Goal: Find specific page/section: Find specific page/section

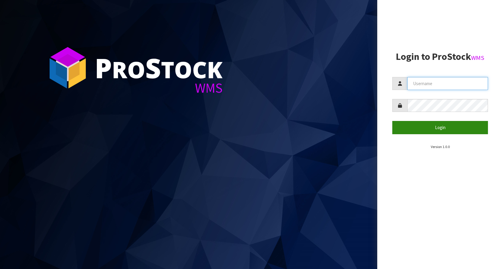
type input "KitchenAid"
click at [450, 122] on button "Login" at bounding box center [440, 127] width 96 height 13
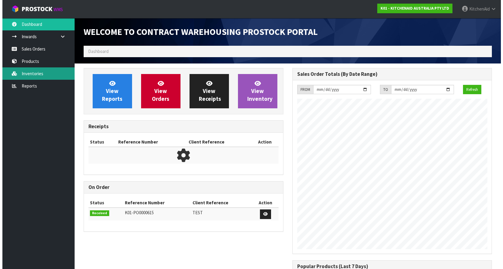
scroll to position [333, 208]
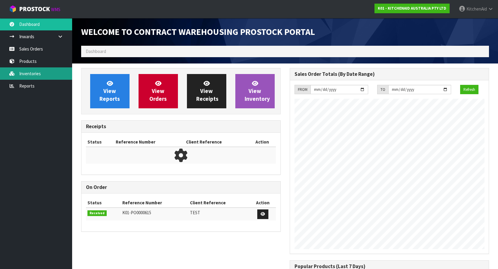
click at [32, 69] on link "Inventories" at bounding box center [36, 73] width 72 height 12
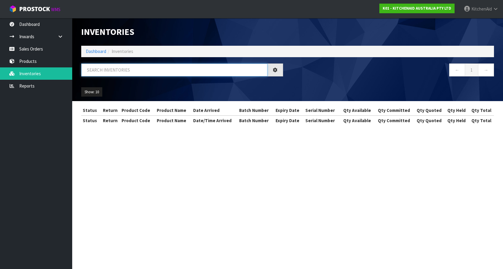
click at [111, 73] on input "text" at bounding box center [174, 69] width 186 height 13
paste input "64015999631723"
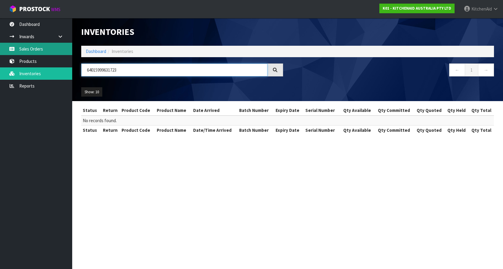
type input "64015999631723"
click at [29, 51] on link "Sales Orders" at bounding box center [36, 49] width 72 height 12
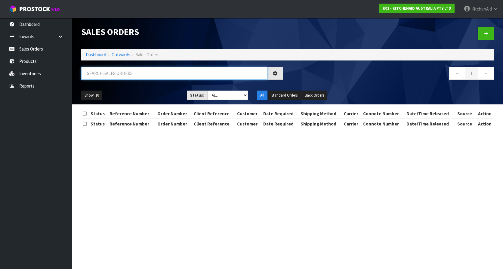
click at [121, 73] on input "text" at bounding box center [174, 73] width 186 height 13
paste input "64015999631723"
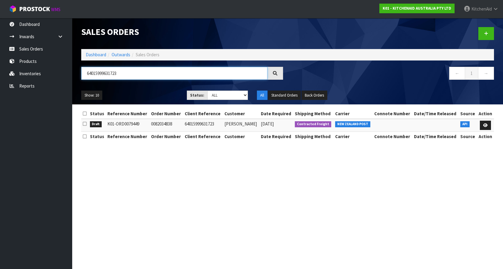
type input "64015999631723"
click at [178, 188] on section "Sales Orders Dashboard Outwards Sales Orders 64015999631723 ← 1 → Show: 10 5 10…" at bounding box center [251, 134] width 503 height 269
click at [485, 127] on link at bounding box center [484, 126] width 11 height 10
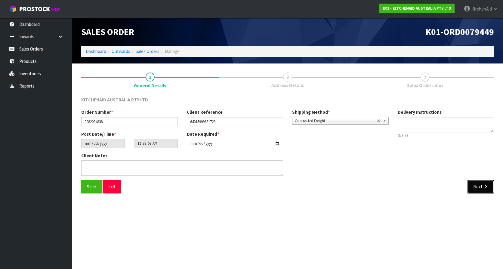
click at [473, 189] on button "Next" at bounding box center [480, 186] width 26 height 13
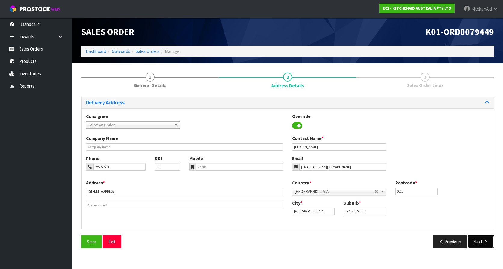
click at [483, 243] on icon "button" at bounding box center [485, 241] width 6 height 5
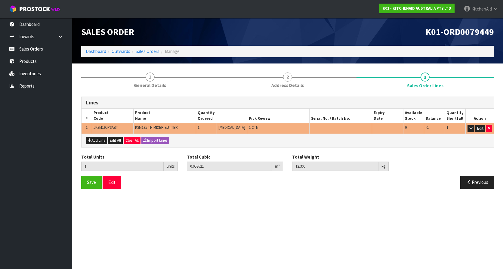
click at [102, 128] on span "5KSM195PSABT" at bounding box center [105, 127] width 24 height 5
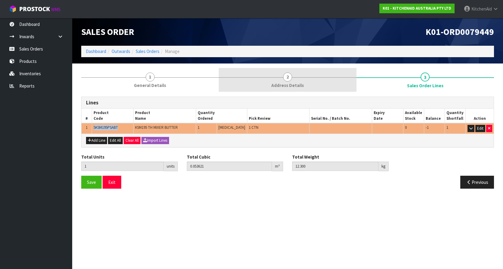
copy span "5KSM195PSABT"
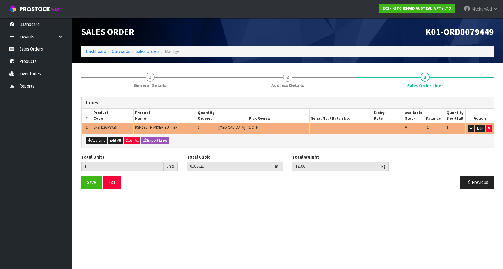
click at [428, 156] on div "Total Units 1 units Total Cubic 0.053621 m³ Total Weight 12.300 kg" at bounding box center [287, 165] width 421 height 22
click at [329, 227] on section "Edit Sales Order K01-ORD0079449 Dashboard Outwards Sales Orders Manage Sales Or…" at bounding box center [251, 134] width 503 height 269
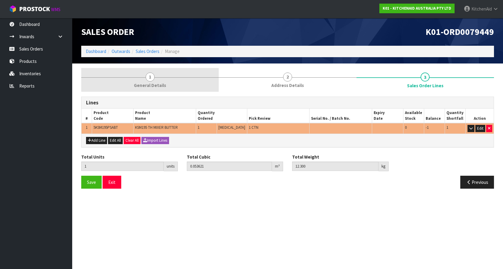
click at [148, 69] on link "1 General Details" at bounding box center [149, 80] width 137 height 24
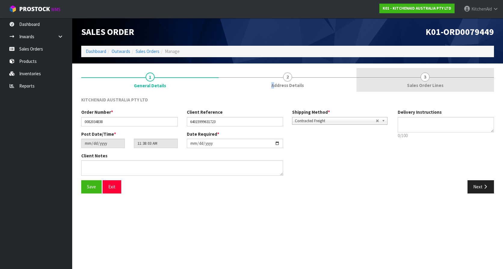
click at [274, 84] on span "Address Details" at bounding box center [287, 85] width 32 height 6
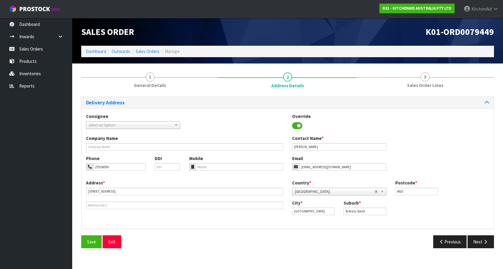
click at [253, 108] on div "Consignee 000001.BAY MECHANICS - BAY MECHANICS 000001A - BRAKE & TRANSMISSION N…" at bounding box center [287, 168] width 412 height 120
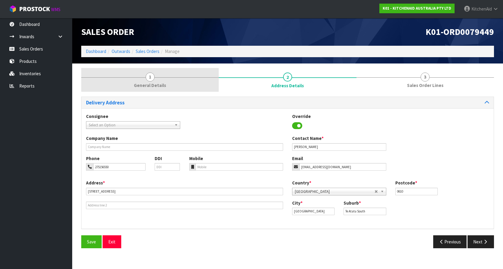
click at [164, 82] on link "1 General Details" at bounding box center [149, 80] width 137 height 24
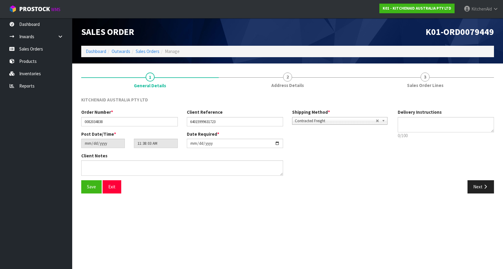
click at [348, 152] on div "Post Date/Time * [DATE] 11:38:03.000 Date Required * [DATE]" at bounding box center [235, 142] width 316 height 22
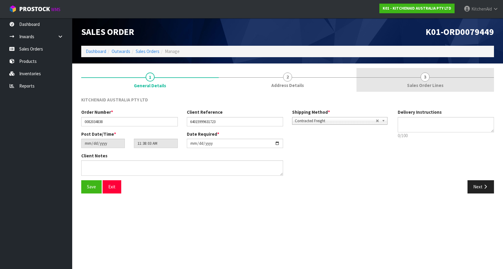
drag, startPoint x: 427, startPoint y: 72, endPoint x: 417, endPoint y: 86, distance: 17.3
click at [426, 72] on link "3 Sales Order Lines" at bounding box center [424, 80] width 137 height 24
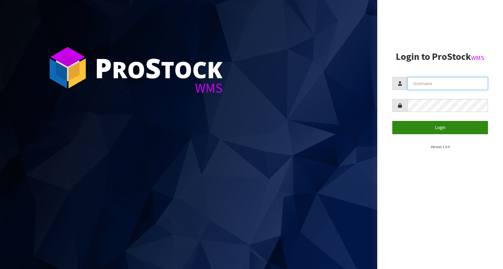
type input "KitchenAid"
click at [445, 128] on button "Login" at bounding box center [440, 127] width 96 height 13
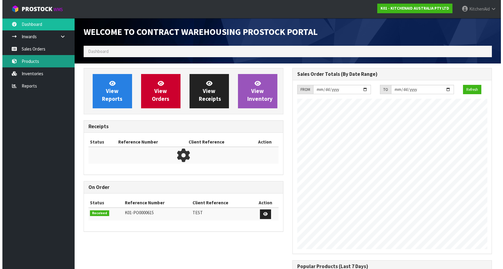
scroll to position [333, 208]
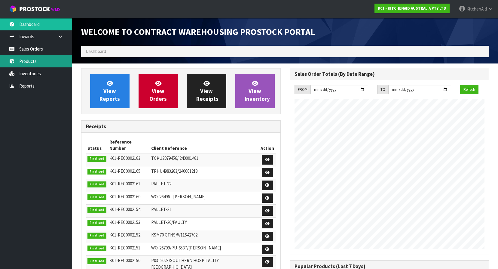
click at [35, 61] on link "Products" at bounding box center [36, 61] width 72 height 12
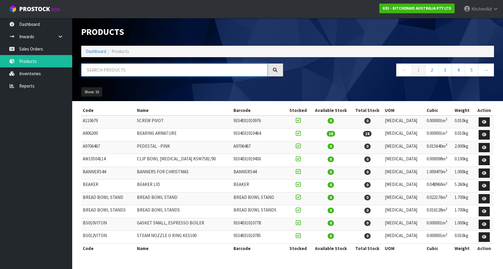
click at [116, 73] on input "text" at bounding box center [174, 69] width 186 height 13
paste input "5KSM195PSABT"
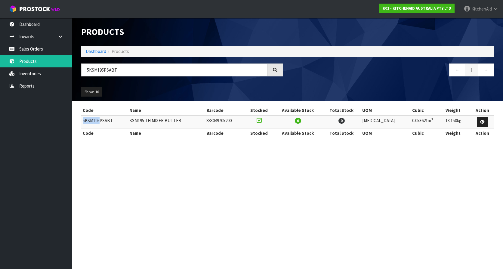
drag, startPoint x: 99, startPoint y: 122, endPoint x: 81, endPoint y: 123, distance: 18.1
click at [81, 123] on td "5KSM195PSABT" at bounding box center [104, 121] width 47 height 13
drag, startPoint x: 81, startPoint y: 123, endPoint x: 136, endPoint y: 65, distance: 79.3
click at [136, 65] on input "5KSM195PSABT" at bounding box center [174, 69] width 186 height 13
drag, startPoint x: 143, startPoint y: 69, endPoint x: 107, endPoint y: 71, distance: 35.8
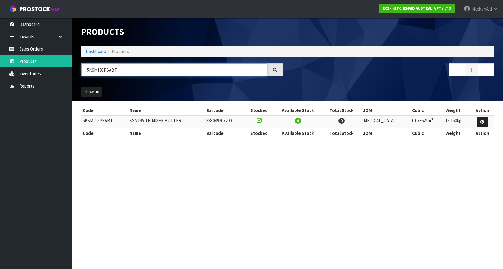
click at [107, 71] on input "5KSM195PSABT" at bounding box center [174, 69] width 186 height 13
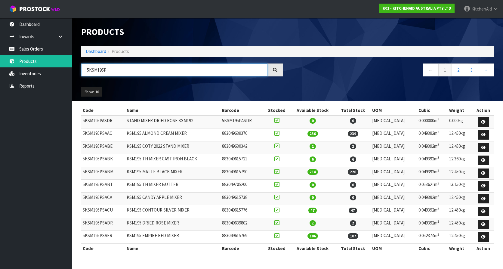
click at [146, 70] on input "5KSM195P" at bounding box center [174, 69] width 186 height 13
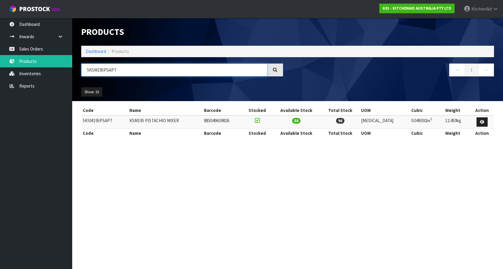
drag, startPoint x: 206, startPoint y: 75, endPoint x: 210, endPoint y: 70, distance: 6.7
click at [210, 70] on input "5KSM195PSAPT" at bounding box center [174, 69] width 186 height 13
click at [119, 72] on input "5KSM195PSAPT" at bounding box center [174, 69] width 186 height 13
type input "5KSM195PSAPT"
